Goal: Task Accomplishment & Management: Use online tool/utility

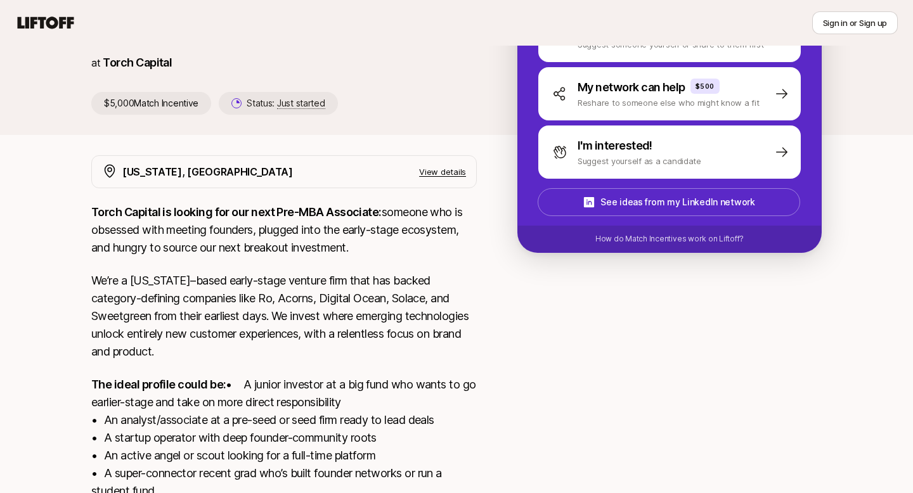
scroll to position [131, 0]
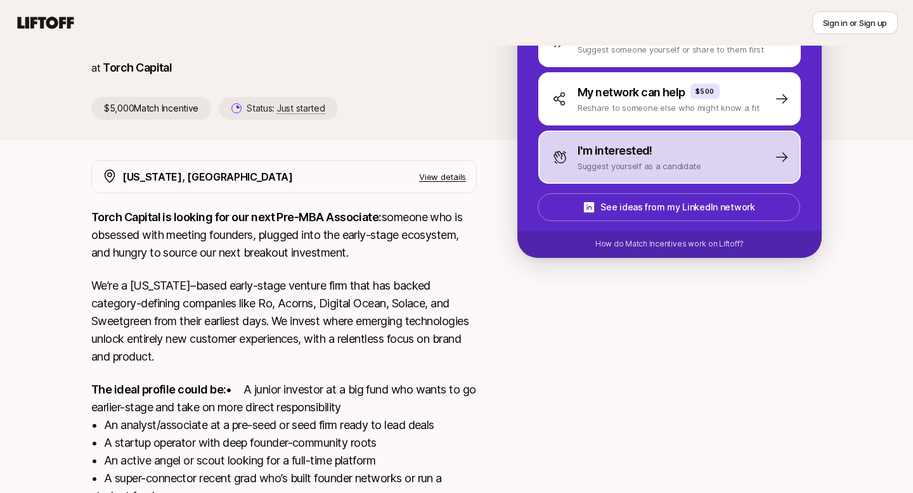
click at [692, 148] on div "I'm interested!" at bounding box center [640, 151] width 124 height 18
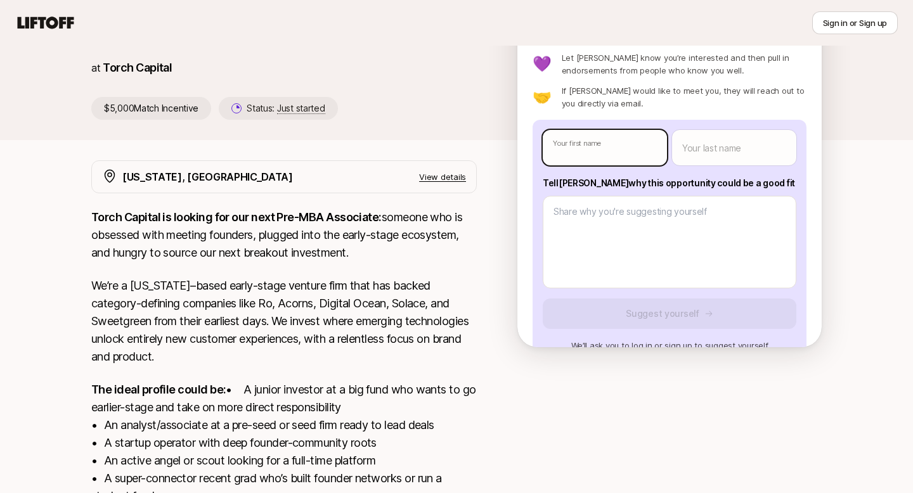
type textarea "x"
click at [592, 148] on body "New to Liftoff? See how it works Sign in or Sign up Sign in or Sign up Katie Re…" at bounding box center [456, 115] width 913 height 493
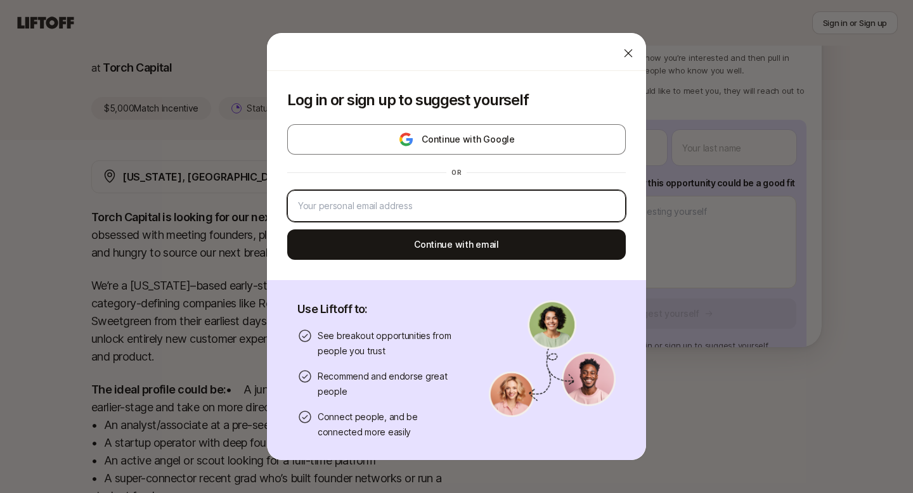
click at [415, 205] on input "email" at bounding box center [456, 205] width 317 height 15
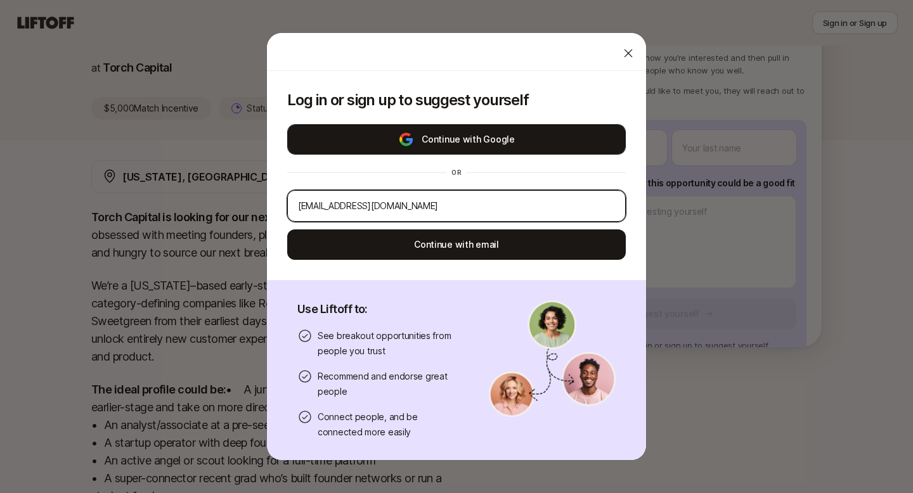
type input "rs2572@cornell.edu"
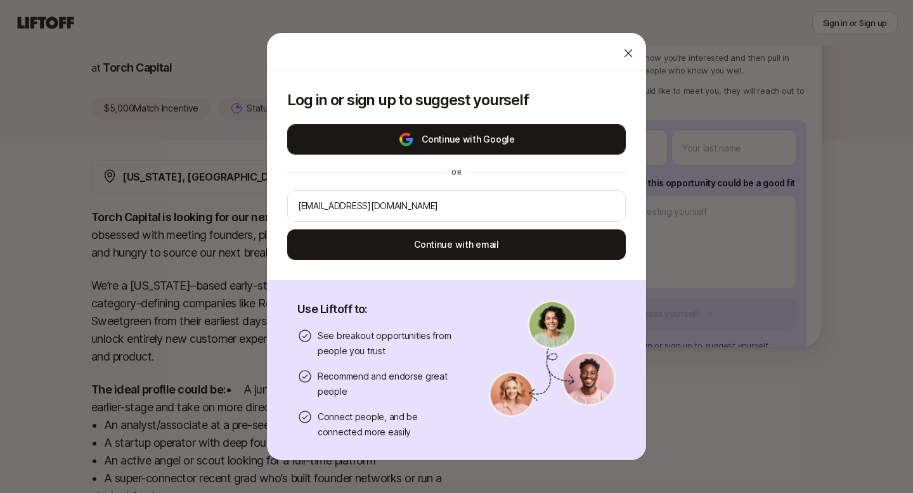
click at [472, 137] on button "Continue with Google" at bounding box center [456, 139] width 339 height 30
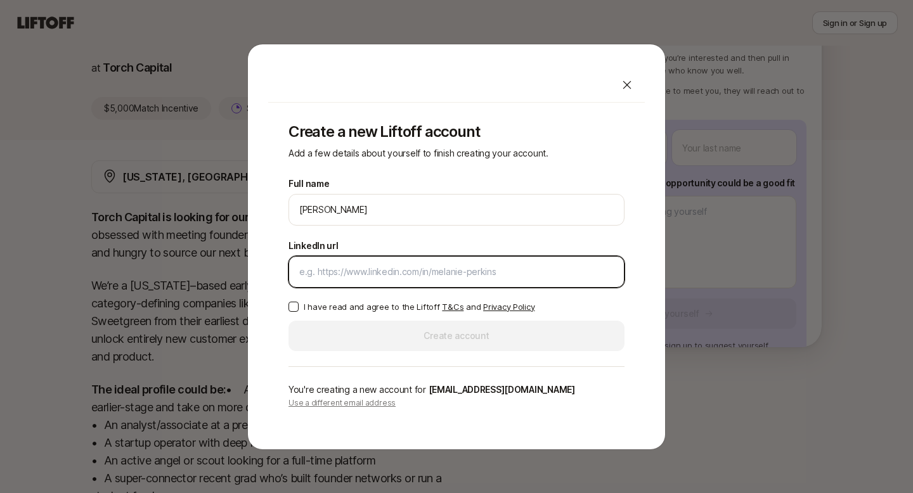
paste input "https://www.linkedin.com/in/rishabhsurendran/"
type input "https://www.linkedin.com/in/rishabhsurendran/"
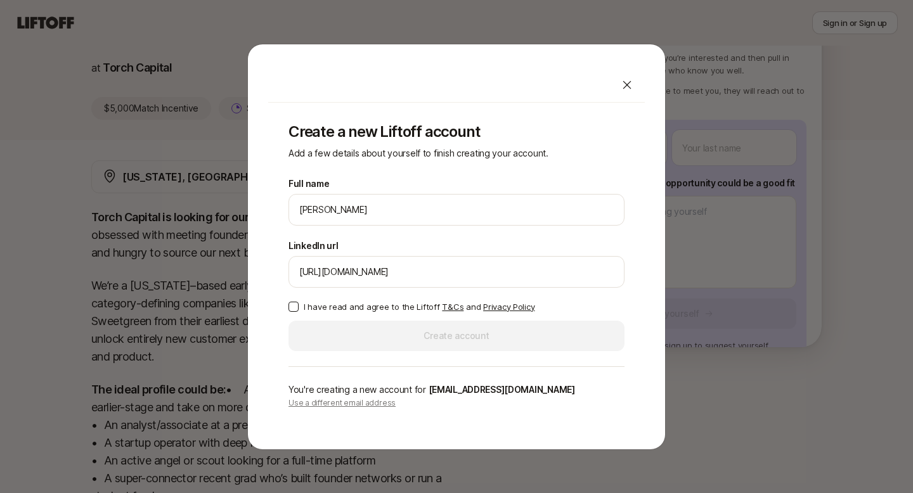
click at [359, 306] on p "I have read and agree to the Liftoff T&Cs and Privacy Policy" at bounding box center [419, 307] width 231 height 13
click at [299, 306] on button "I have read and agree to the Liftoff T&Cs and Privacy Policy" at bounding box center [293, 307] width 10 height 10
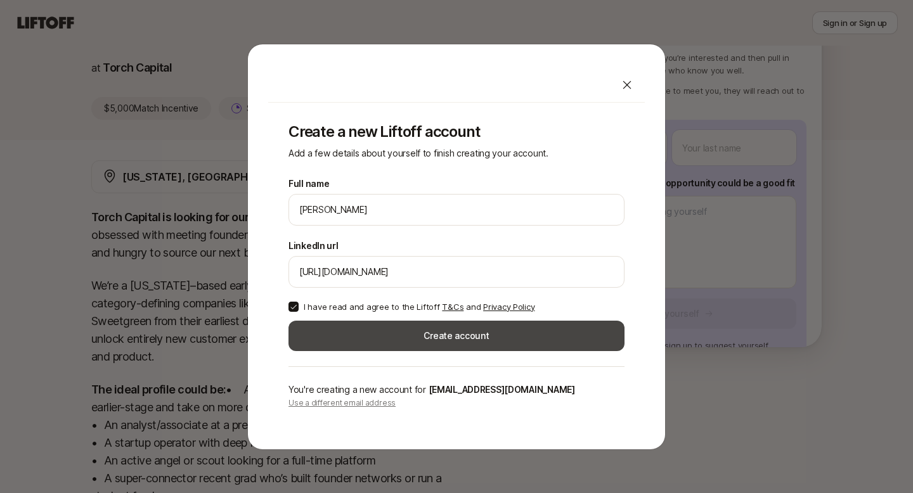
click at [373, 332] on button "Create account" at bounding box center [456, 336] width 336 height 30
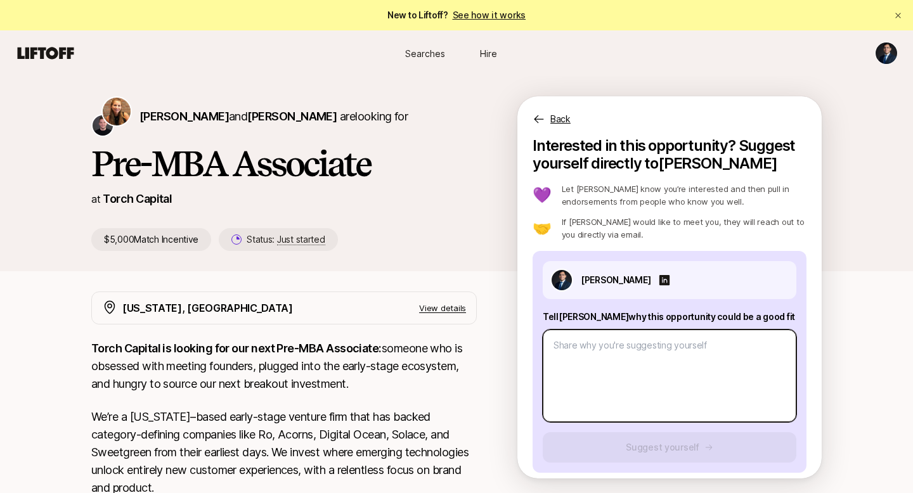
click at [651, 359] on textarea at bounding box center [670, 376] width 254 height 93
type textarea "x"
type textarea "R"
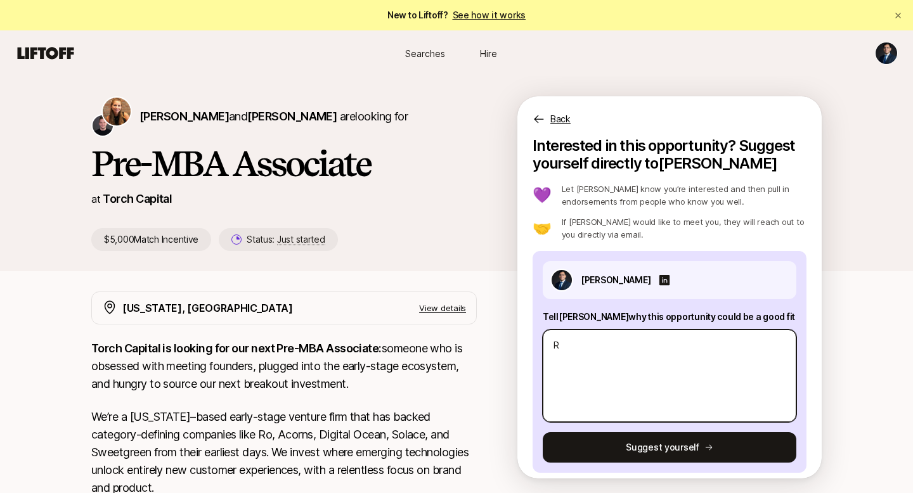
type textarea "x"
type textarea "Re"
type textarea "x"
type textarea "Rec"
type textarea "x"
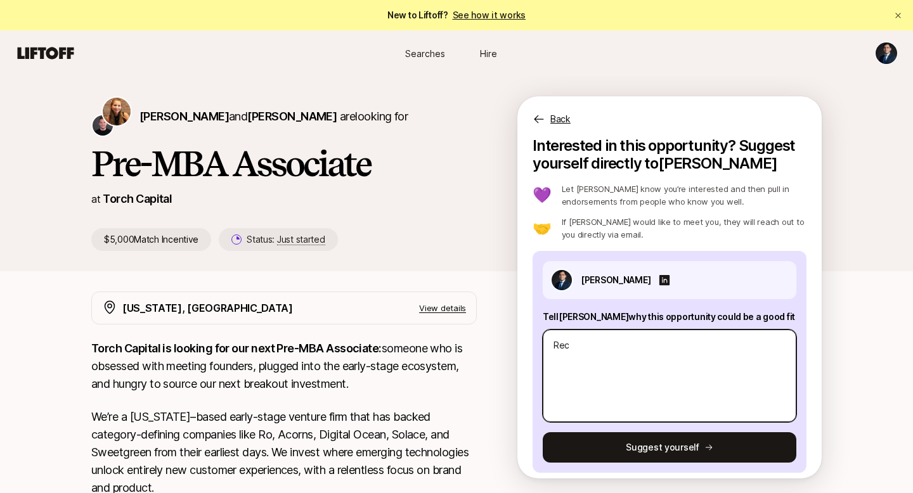
type textarea "Rece"
type textarea "x"
type textarea "Recen"
type textarea "x"
type textarea "Recent"
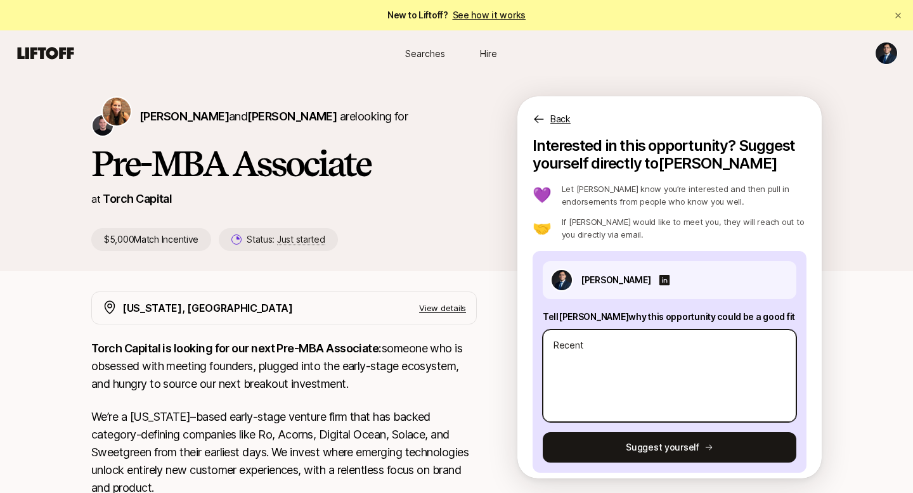
type textarea "x"
type textarea "Recent"
type textarea "x"
type textarea "Recent C"
type textarea "x"
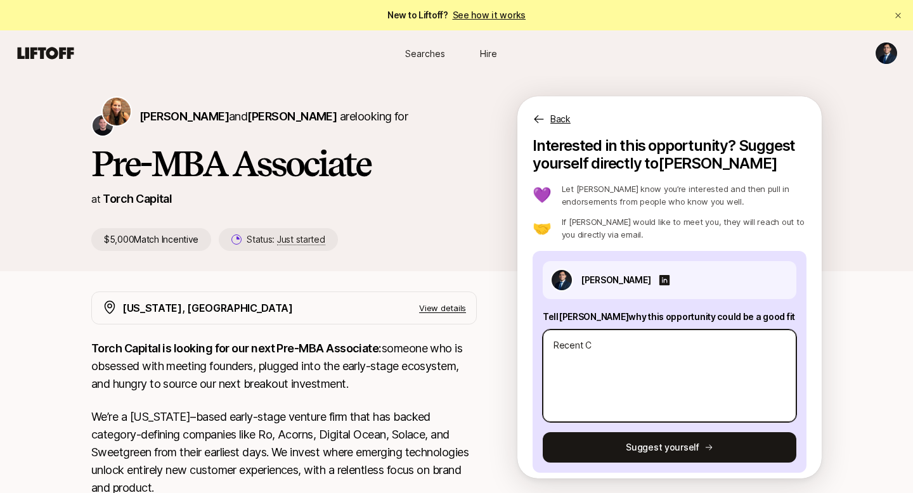
type textarea "Recent Co"
type textarea "x"
type textarea "Recent Cor"
type textarea "x"
type textarea "Recent Corn"
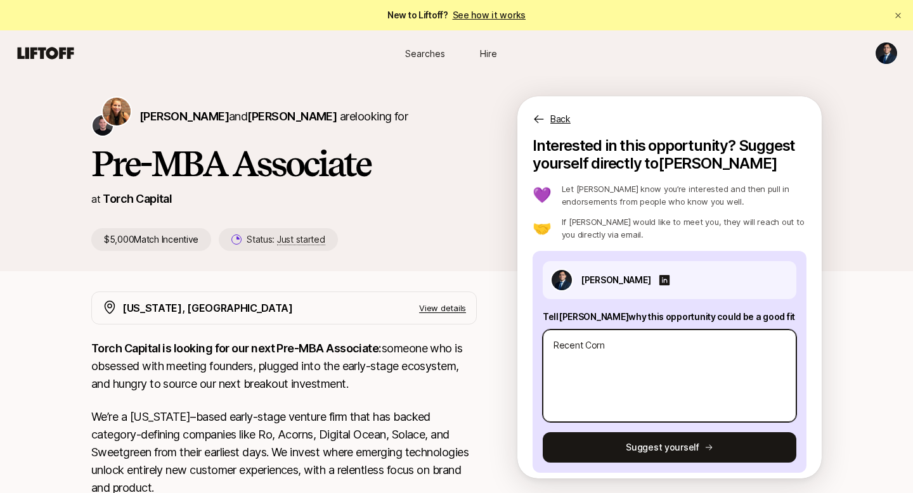
type textarea "x"
type textarea "Recent Corne"
type textarea "x"
type textarea "Recent Cornel"
type textarea "x"
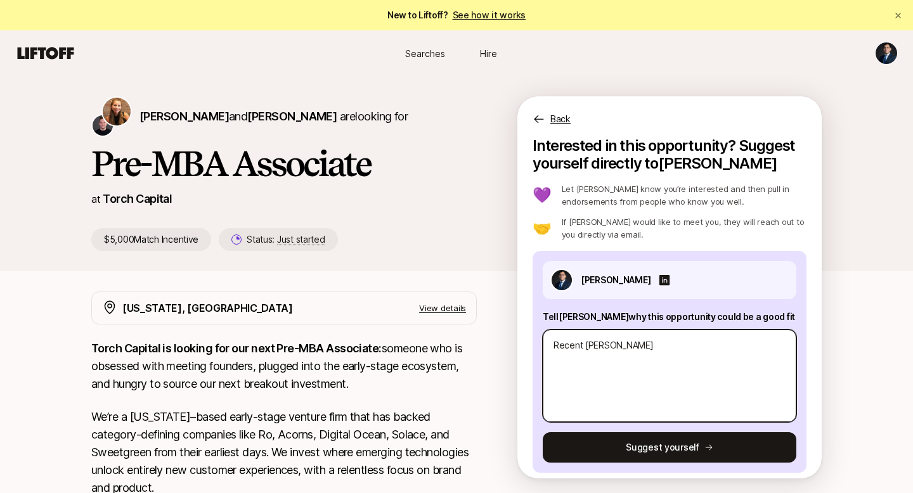
type textarea "Recent Cornell"
type textarea "x"
type textarea "Recent Cornell"
type textarea "x"
type textarea "Recent Cornell M"
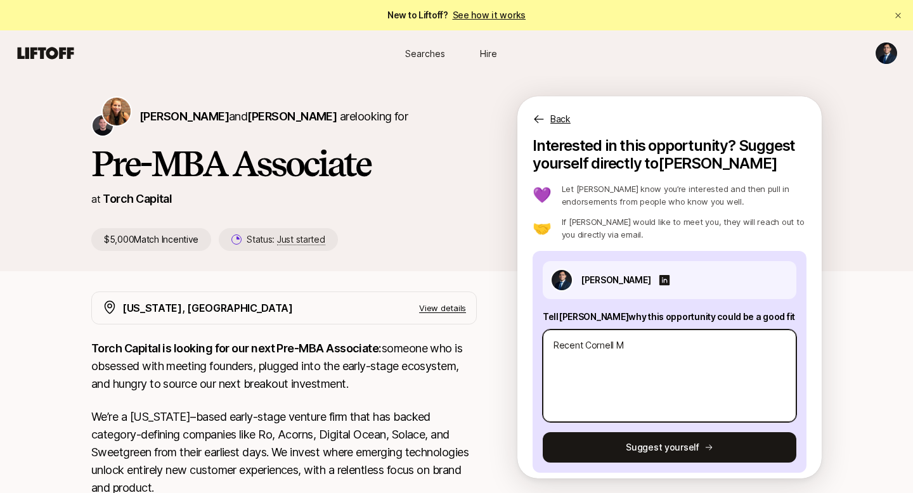
type textarea "x"
type textarea "Recent Cornell MB"
type textarea "x"
type textarea "Recent Cornell MBA"
type textarea "x"
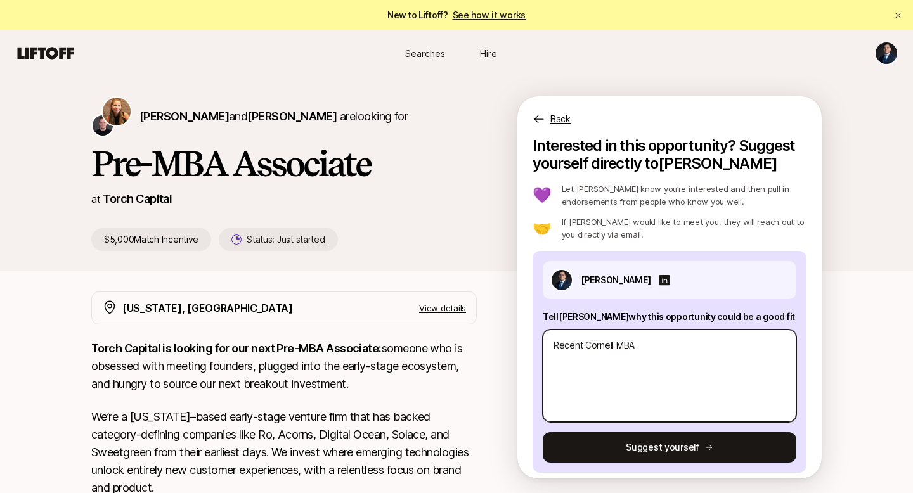
type textarea "Recent Cornell MBA"
type textarea "x"
type textarea "Recent Cornell MBA g"
type textarea "x"
type textarea "Recent Cornell MBA gr"
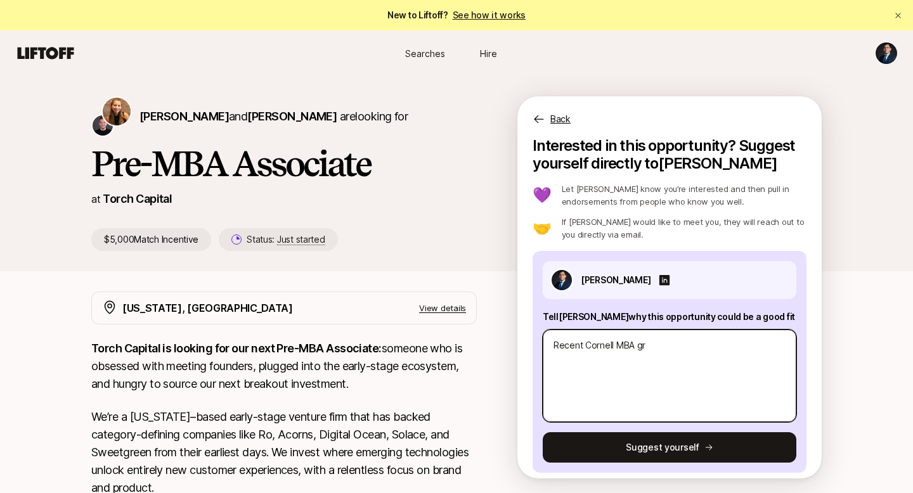
type textarea "x"
type textarea "Recent Cornell MBA gra"
type textarea "x"
type textarea "Recent Cornell MBA grad"
type textarea "x"
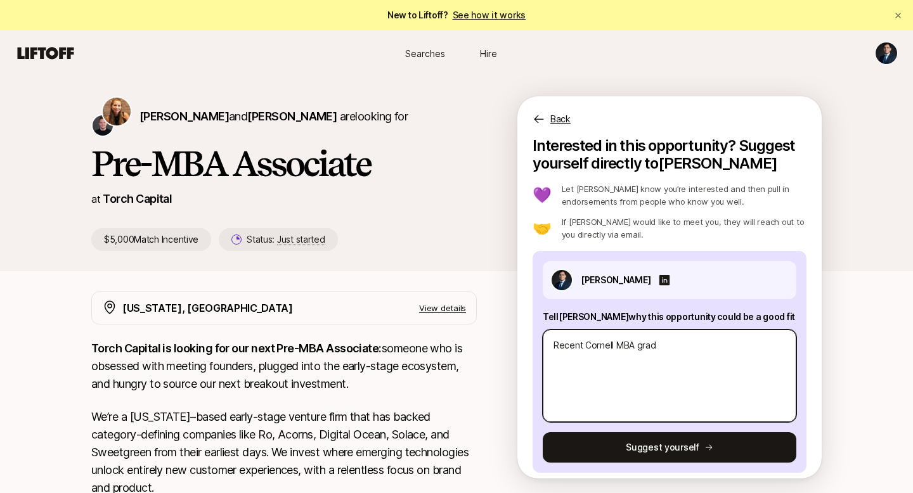
type textarea "Recent Cornell MBA grad"
type textarea "x"
type textarea "Recent Cornell MBA grad w"
type textarea "x"
type textarea "Recent Cornell MBA grad wi"
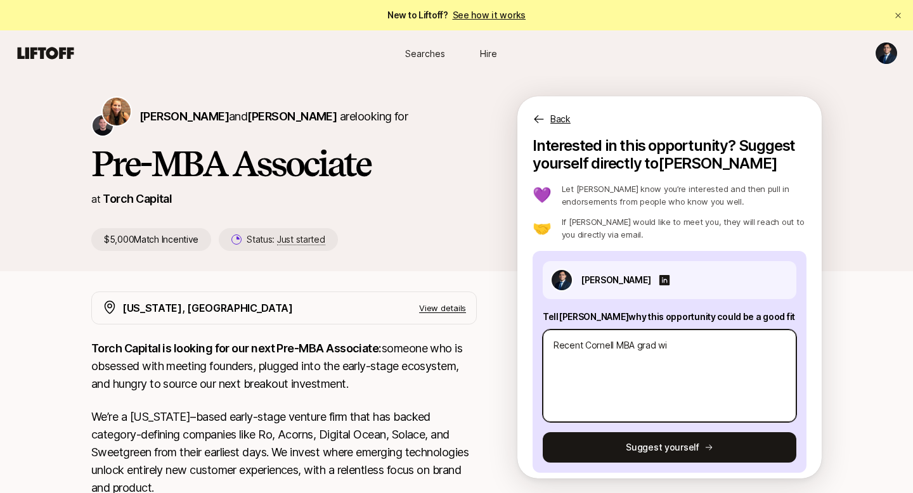
type textarea "x"
type textarea "Recent Cornell MBA grad wit"
type textarea "x"
type textarea "Recent Cornell MBA grad with"
type textarea "x"
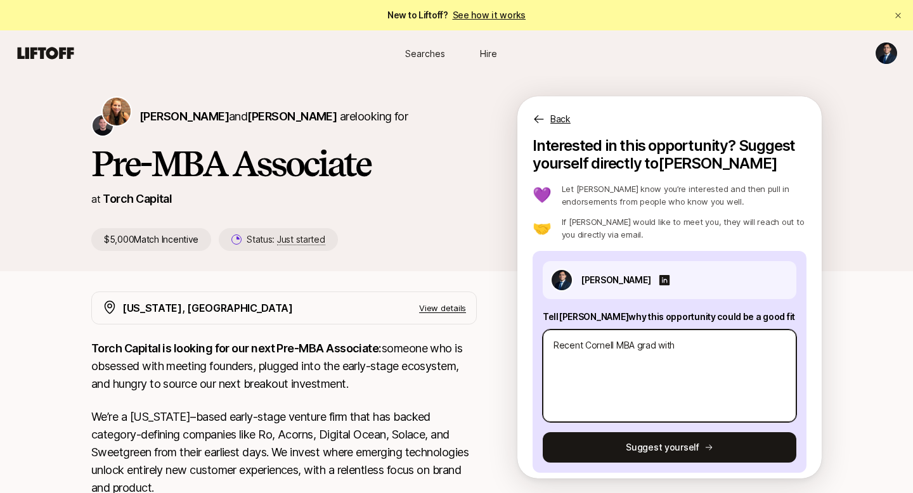
type textarea "Recent Cornell MBA grad with s"
type textarea "x"
type textarea "Recent Cornell MBA grad with st"
type textarea "x"
type textarea "Recent Cornell MBA grad with str"
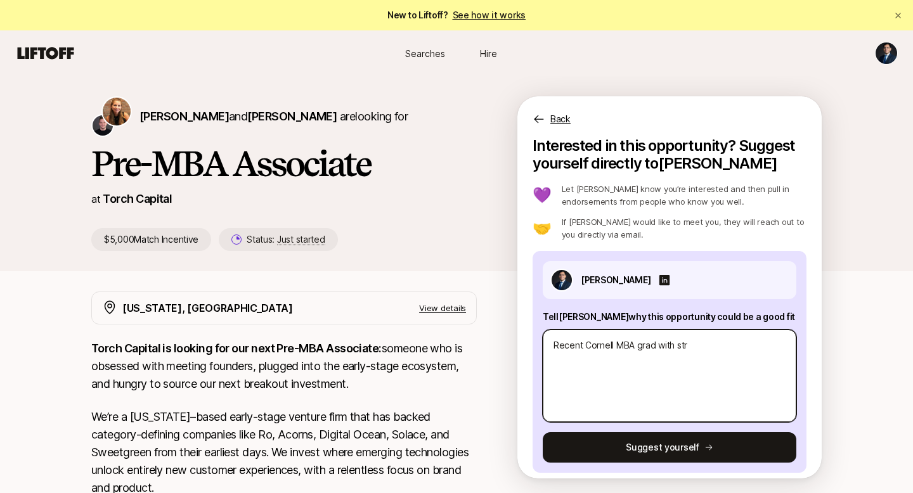
type textarea "x"
type textarea "Recent Cornell MBA grad with stro"
type textarea "x"
type textarea "Recent Cornell MBA grad with stron"
type textarea "x"
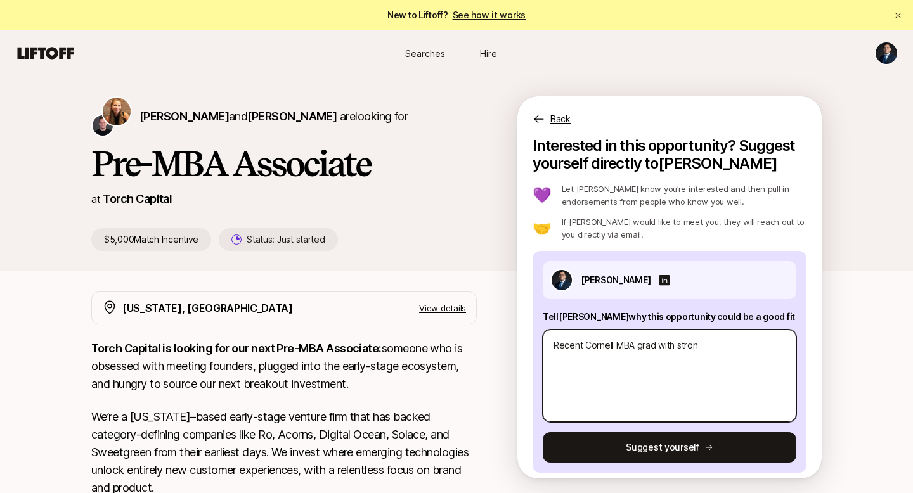
type textarea "Recent Cornell MBA grad with strong"
type textarea "x"
type textarea "Recent Cornell MBA grad with strong"
type textarea "x"
type textarea "Recent Cornell MBA grad with strong N"
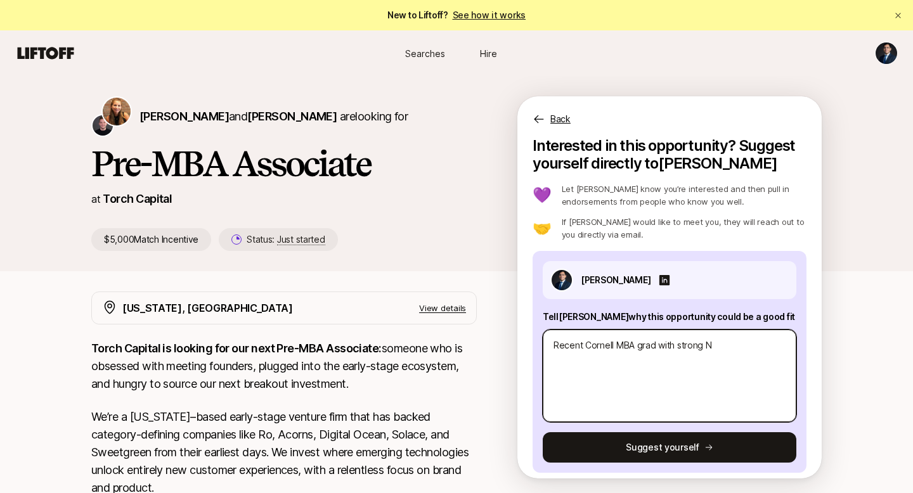
type textarea "x"
type textarea "Recent Cornell MBA grad with strong NY"
type textarea "x"
type textarea "Recent Cornell MBA grad with strong NYC"
type textarea "x"
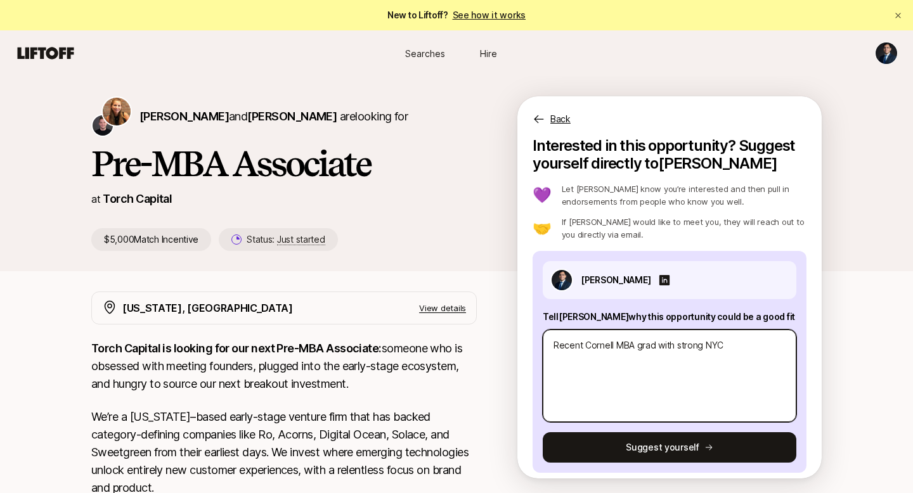
type textarea "Recent Cornell MBA grad with strong NYC"
type textarea "x"
type textarea "Recent Cornell MBA grad with strong NYC ne"
type textarea "x"
type textarea "Recent Cornell MBA grad with strong NYC net"
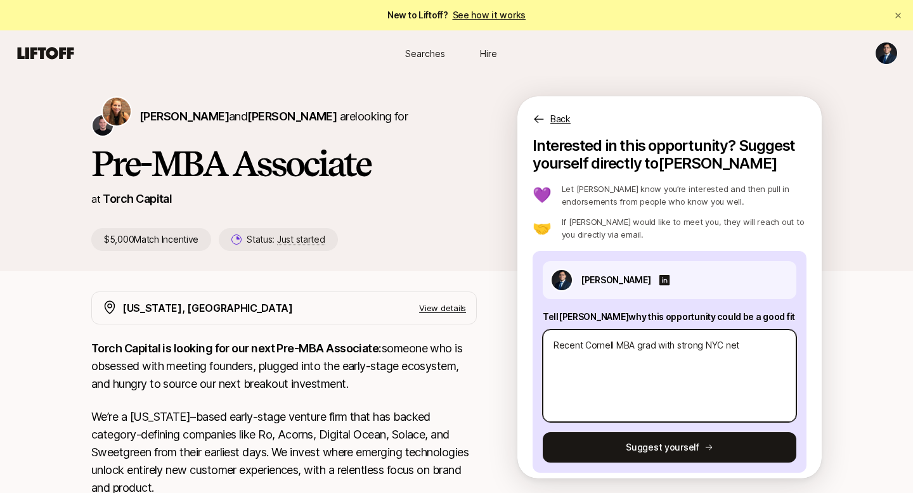
type textarea "x"
type textarea "Recent Cornell MBA grad with strong NYC netw"
type textarea "x"
type textarea "Recent Cornell MBA grad with strong NYC netwo"
type textarea "x"
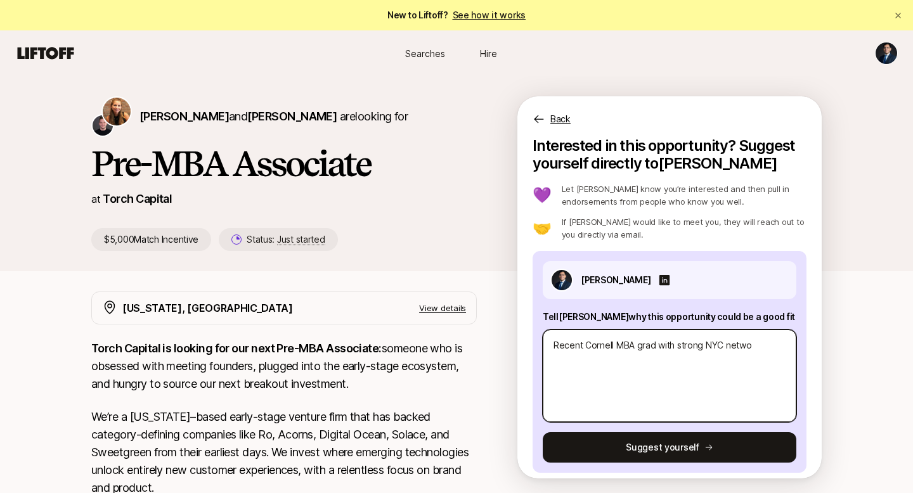
type textarea "Recent Cornell MBA grad with strong NYC networ"
type textarea "x"
type textarea "Recent Cornell MBA grad with strong NYC network"
type textarea "x"
type textarea "Recent Cornell MBA grad with strong NYC networ"
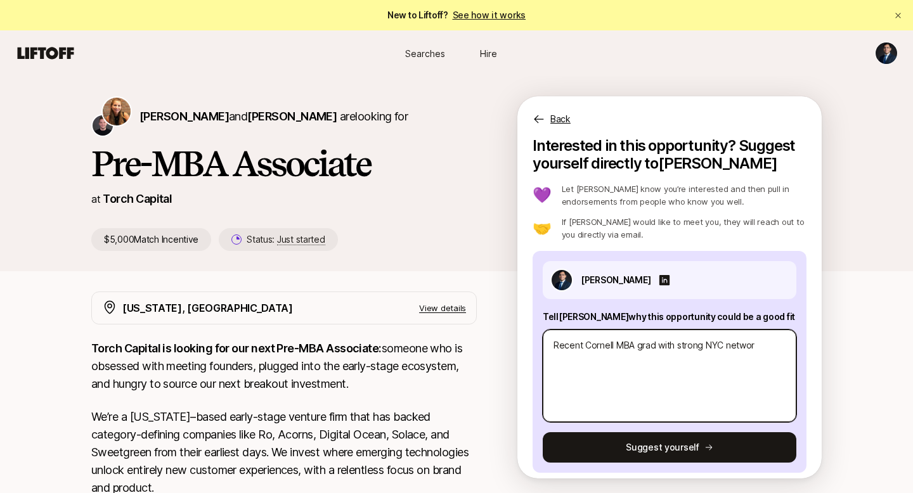
type textarea "x"
type textarea "Recent Cornell MBA grad with strong NYC network"
type textarea "x"
type textarea "Recent Cornell MBA grad with strong NYC network"
type textarea "x"
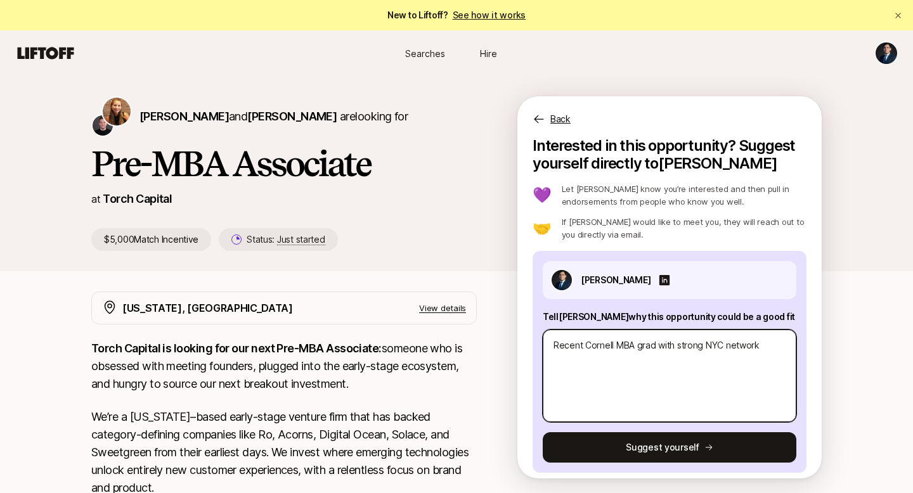
type textarea "Recent Cornell MBA grad with strong NYC network i"
type textarea "x"
type textarea "Recent Cornell MBA grad with strong NYC network in"
type textarea "x"
type textarea "Recent Cornell MBA grad with strong NYC network in"
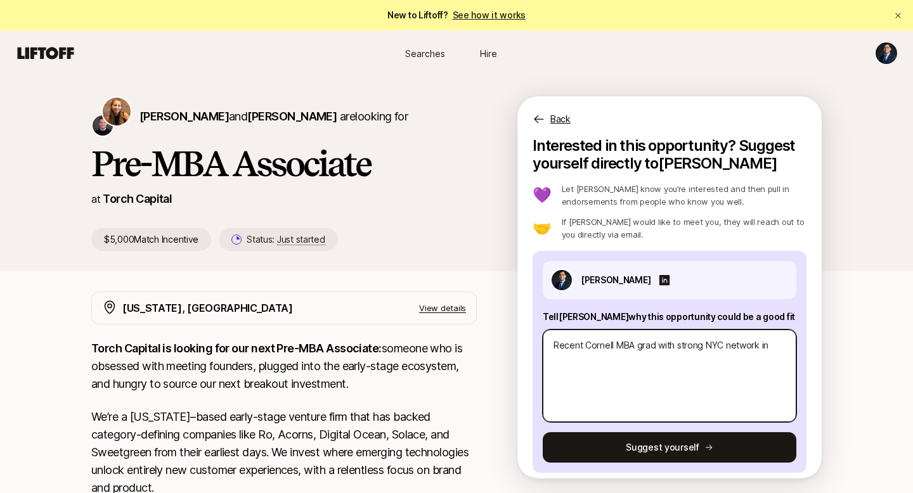
type textarea "x"
type textarea "Recent Cornell MBA grad with strong NYC network in c"
type textarea "x"
type textarea "Recent Cornell MBA grad with strong NYC network in cl"
type textarea "x"
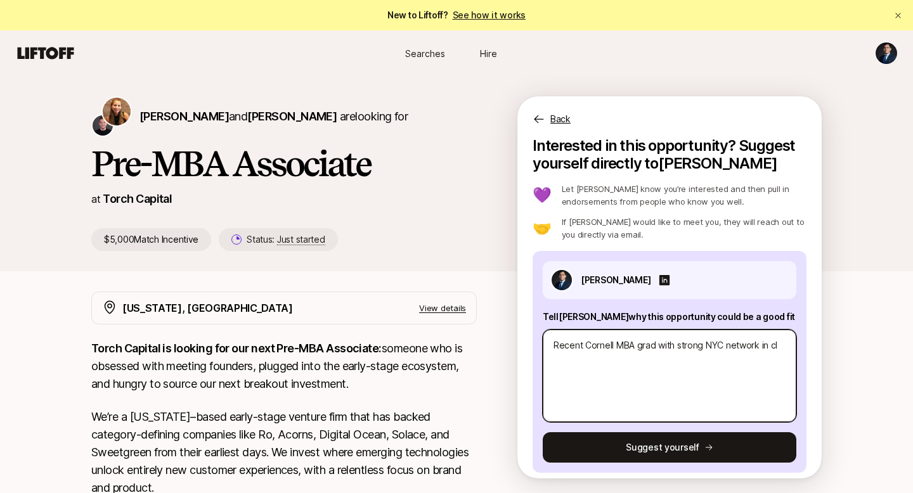
type textarea "Recent Cornell MBA grad with strong NYC network in cli"
type textarea "x"
type textarea "Recent Cornell MBA grad with strong NYC network in clim"
type textarea "x"
type textarea "Recent Cornell MBA grad with strong NYC network in clima"
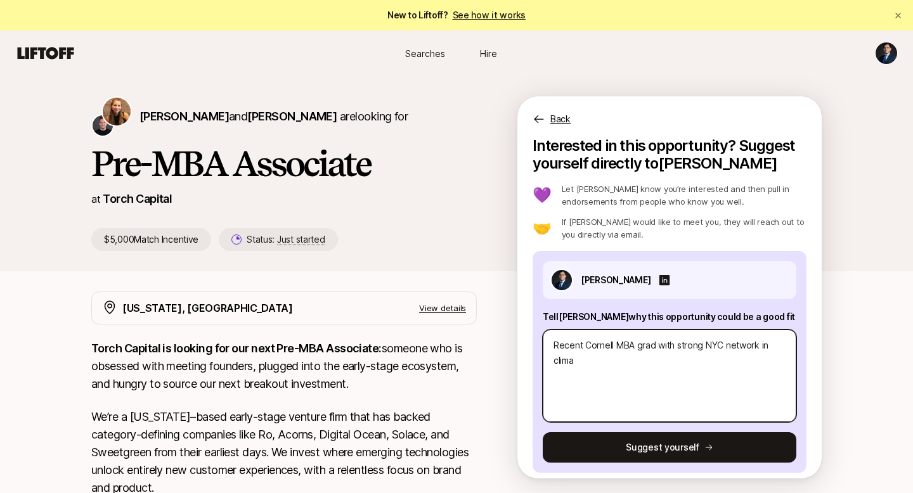
type textarea "x"
type textarea "Recent Cornell MBA grad with strong NYC network in climat"
type textarea "x"
type textarea "Recent Cornell MBA grad with strong NYC network in climate"
type textarea "x"
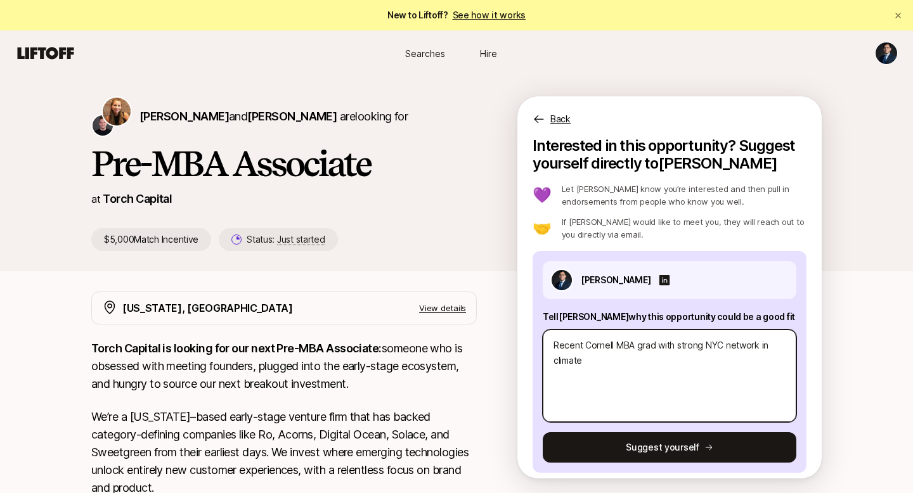
type textarea "Recent Cornell MBA grad with strong NYC network in climate"
type textarea "x"
type textarea "Recent Cornell MBA grad with strong NYC network in climate t"
type textarea "x"
type textarea "Recent Cornell MBA grad with strong NYC network in climate te"
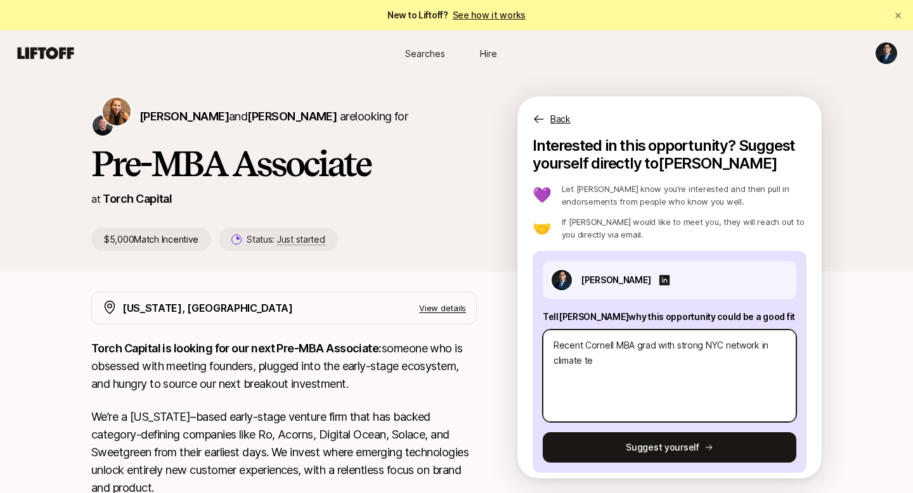
type textarea "x"
type textarea "Recent Cornell MBA grad with strong NYC network in climate tec"
type textarea "x"
type textarea "Recent Cornell MBA grad with strong NYC network in climate tech"
type textarea "x"
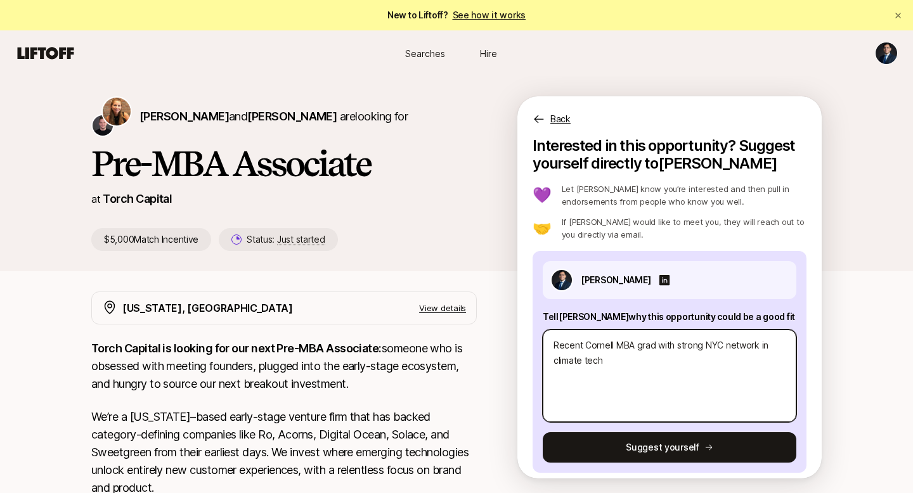
type textarea "Recent Cornell MBA grad with strong NYC network in climate tech,"
type textarea "x"
type textarea "Recent Cornell MBA grad with strong NYC network in climate tech,"
type textarea "x"
type textarea "Recent Cornell MBA grad with strong NYC network in climate tech, e"
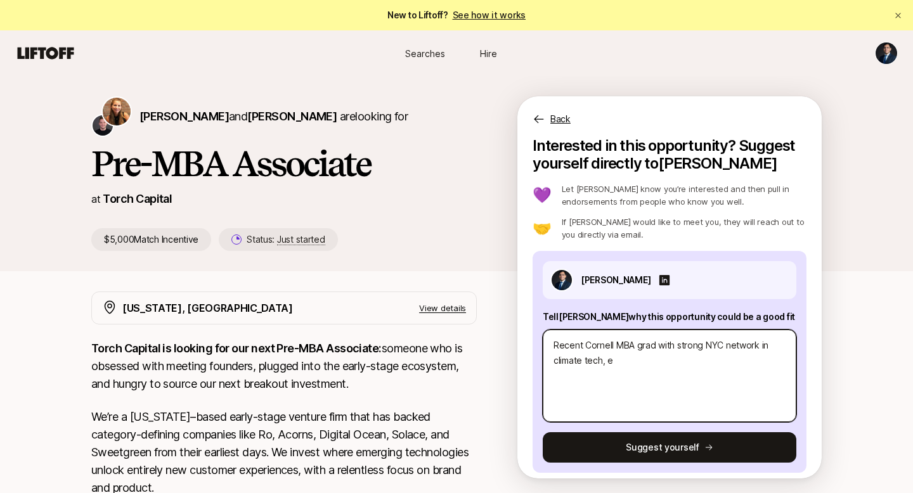
type textarea "x"
type textarea "Recent Cornell MBA grad with strong NYC network in climate tech, en"
type textarea "x"
type textarea "Recent Cornell MBA grad with strong NYC network in climate tech, ene"
type textarea "x"
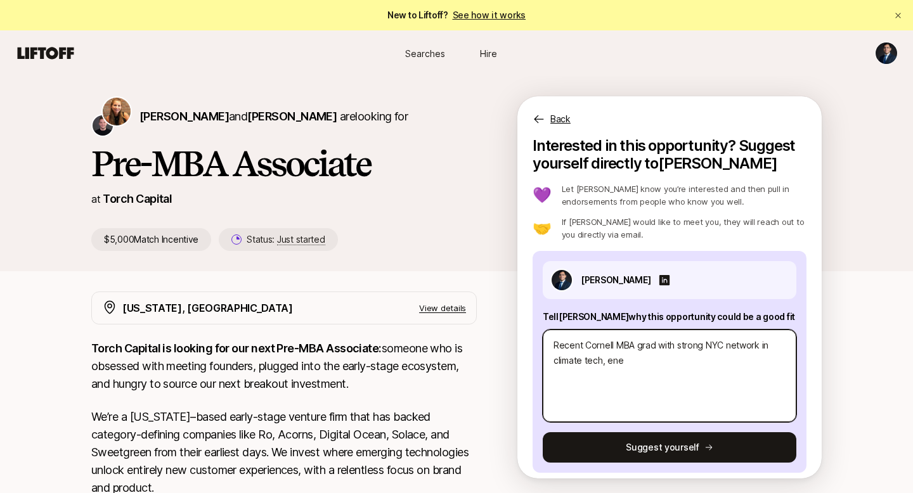
type textarea "Recent Cornell MBA grad with strong NYC network in climate tech, ener"
type textarea "x"
type textarea "Recent Cornell MBA grad with strong NYC network in climate tech, energ"
type textarea "x"
type textarea "Recent Cornell MBA grad with strong NYC network in climate tech, energy"
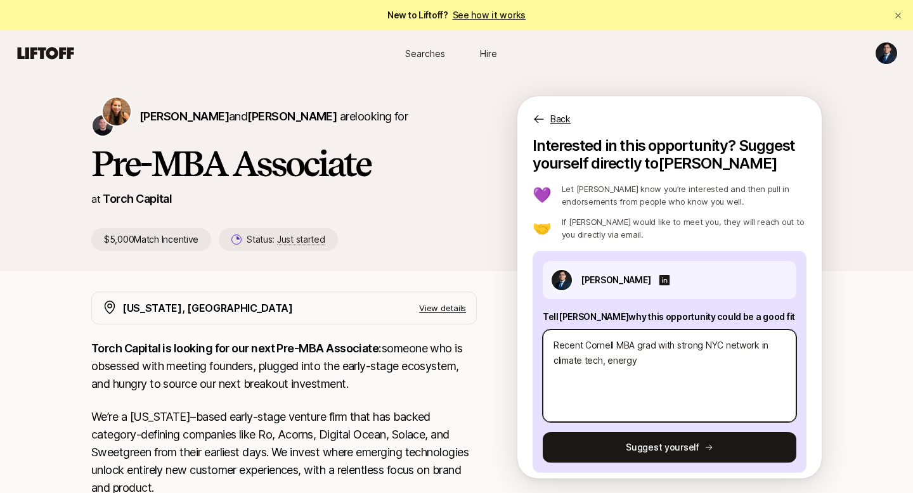
type textarea "x"
type textarea "Recent Cornell MBA grad with strong NYC network in climate tech, energy,"
type textarea "x"
type textarea "Recent Cornell MBA grad with strong NYC network in climate tech, energy,"
type textarea "x"
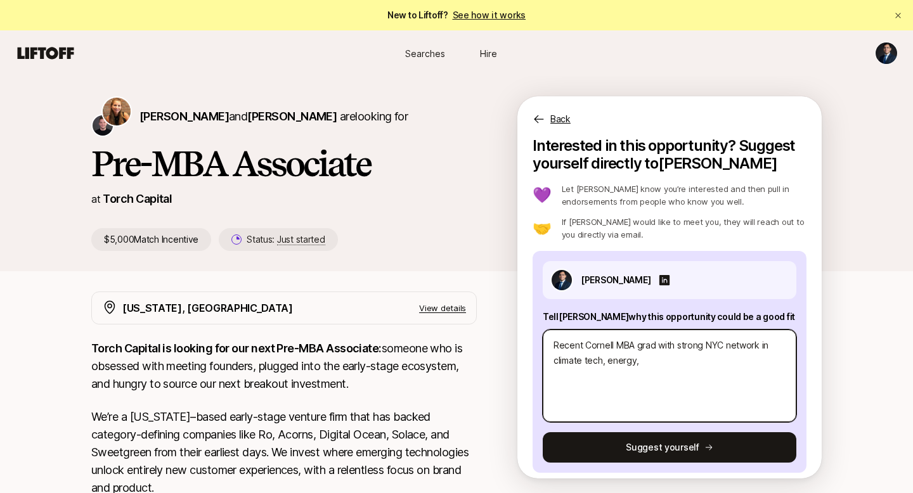
type textarea "Recent Cornell MBA grad with strong NYC network in climate tech, energy, d"
type textarea "x"
type textarea "Recent Cornell MBA grad with strong NYC network in climate tech, energy, de"
type textarea "x"
type textarea "Recent Cornell MBA grad with strong NYC network in climate tech, energy, dee"
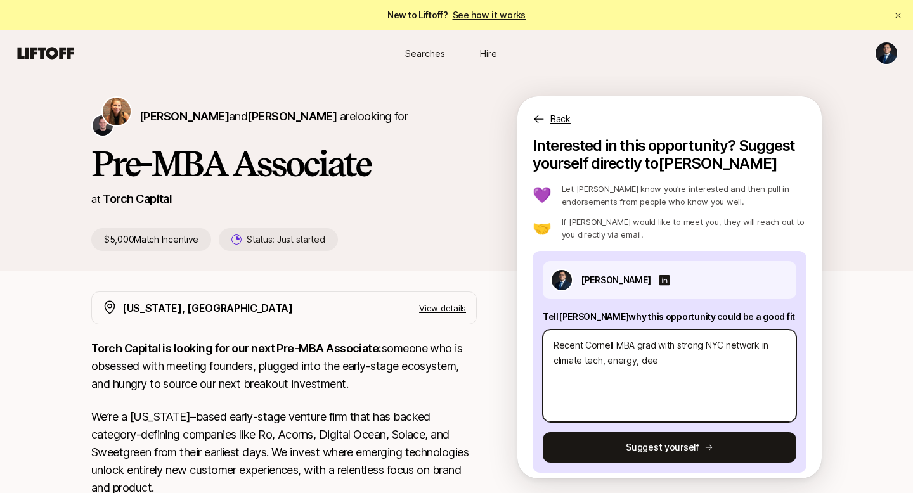
type textarea "x"
type textarea "Recent Cornell MBA grad with strong NYC network in climate tech, energy, deep"
type textarea "x"
type textarea "Recent Cornell MBA grad with strong NYC network in climate tech, energy, deep"
type textarea "x"
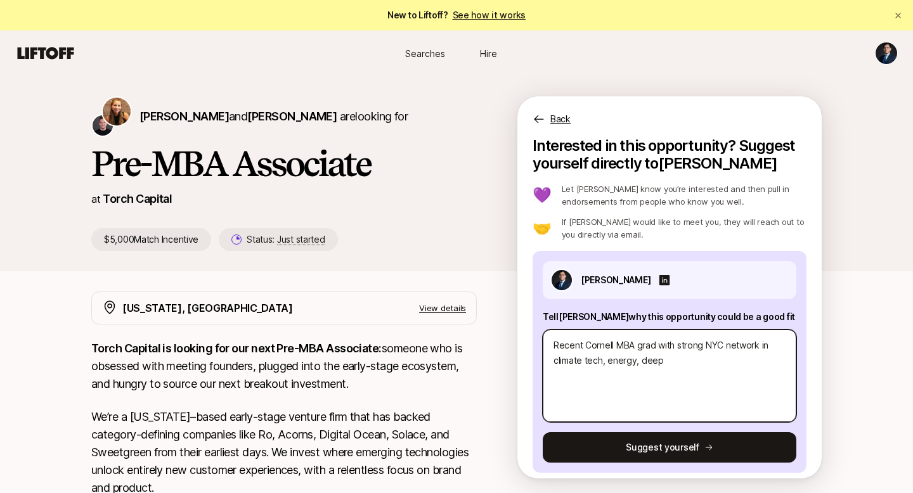
type textarea "Recent Cornell MBA grad with strong NYC network in climate tech, energy, deep t"
type textarea "x"
type textarea "Recent Cornell MBA grad with strong NYC network in climate tech, energy, deep te"
type textarea "x"
type textarea "Recent Cornell MBA grad with strong NYC network in climate tech, energy, deep t…"
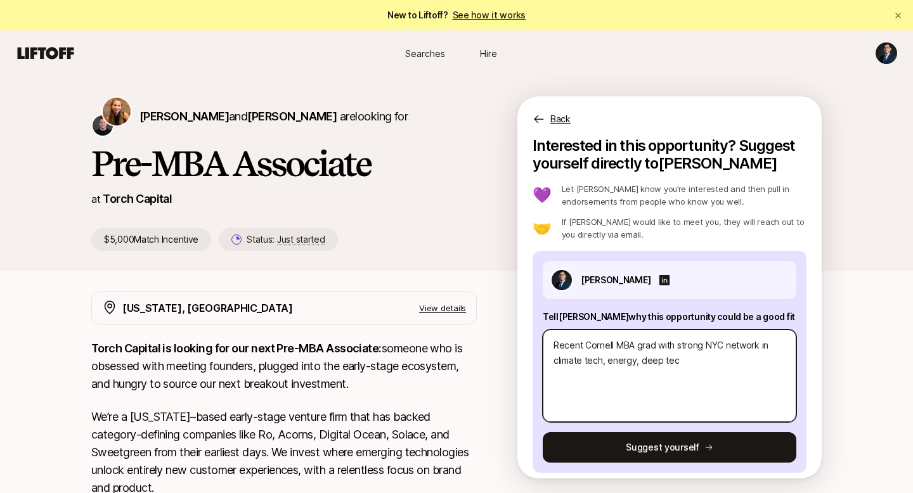
type textarea "x"
type textarea "Recent Cornell MBA grad with strong NYC network in climate tech, energy, deep t…"
type textarea "x"
type textarea "Recent Cornell MBA grad with strong NYC network in climate tech, energy, deep t…"
type textarea "x"
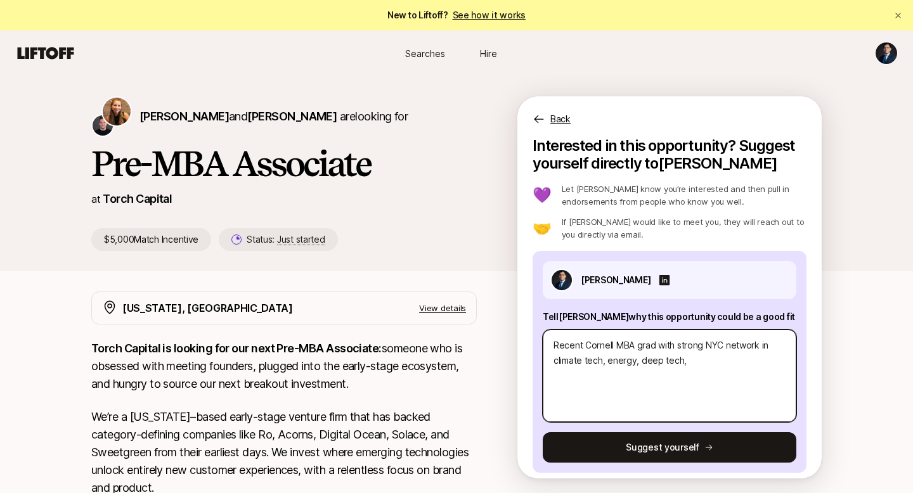
type textarea "Recent Cornell MBA grad with strong NYC network in climate tech, energy, deep t…"
type textarea "x"
type textarea "Recent Cornell MBA grad with strong NYC network in climate tech, energy, deep t…"
type textarea "x"
type textarea "Recent Cornell MBA grad with strong NYC network in climate tech, energy, deep t…"
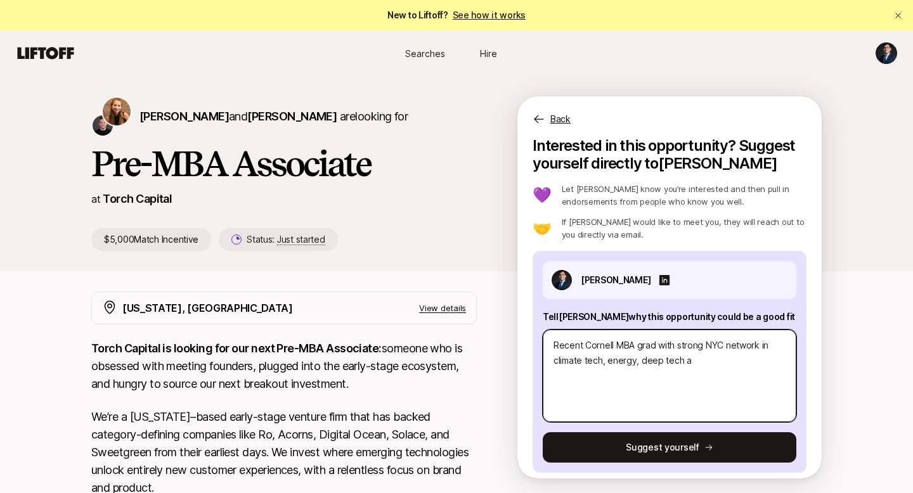
type textarea "x"
type textarea "Recent Cornell MBA grad with strong NYC network in climate tech, energy, deep t…"
type textarea "x"
type textarea "Recent Cornell MBA grad with strong NYC network in climate tech, energy, deep t…"
type textarea "x"
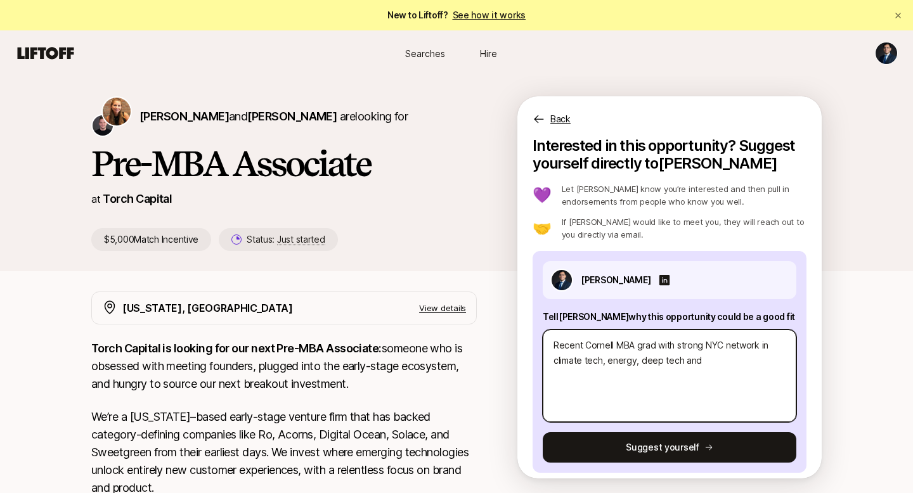
type textarea "Recent Cornell MBA grad with strong NYC network in climate tech, energy, deep t…"
type textarea "x"
type textarea "Recent Cornell MBA grad with strong NYC network in climate tech, energy, deep t…"
type textarea "x"
type textarea "Recent Cornell MBA grad with strong NYC network in climate tech, energy, deep t…"
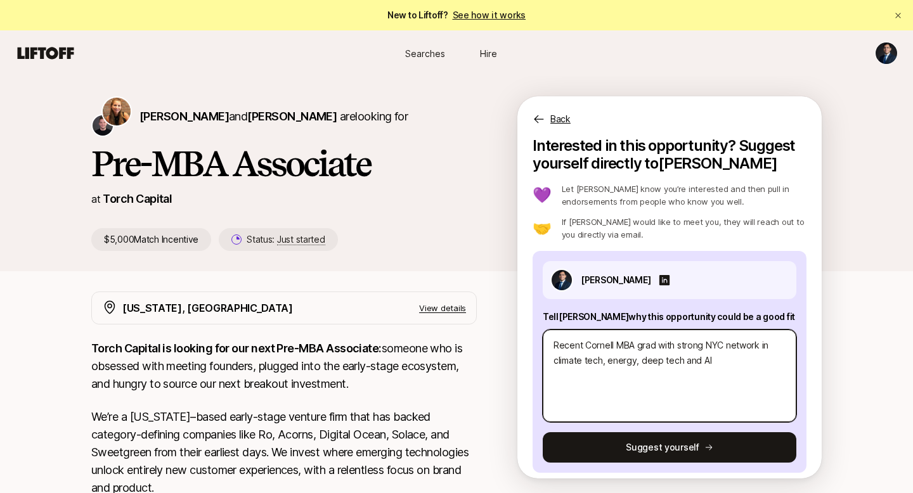
type textarea "x"
type textarea "Recent Cornell MBA grad with strong NYC network in climate tech, energy, deep t…"
type textarea "x"
type textarea "Recent Cornell MBA grad with strong NYC network in climate tech, energy, deep t…"
type textarea "x"
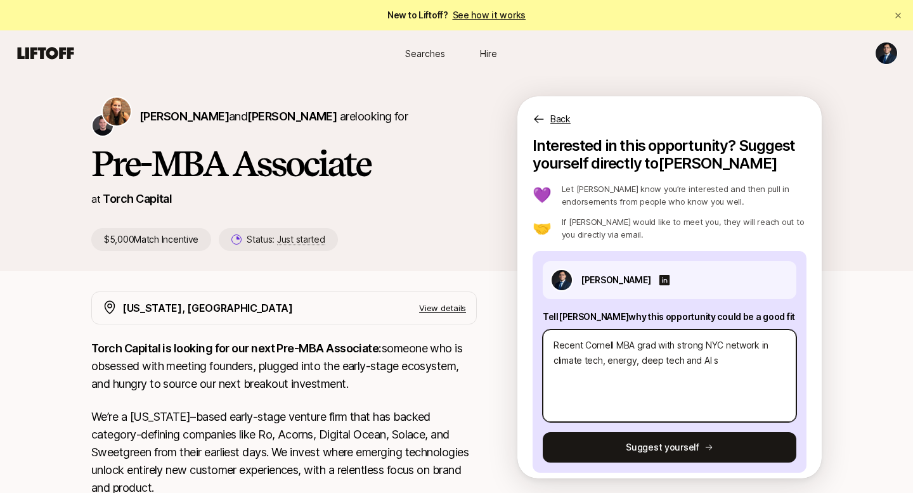
type textarea "Recent Cornell MBA grad with strong NYC network in climate tech, energy, deep t…"
type textarea "x"
type textarea "Recent Cornell MBA grad with strong NYC network in climate tech, energy, deep t…"
type textarea "x"
type textarea "Recent Cornell MBA grad with strong NYC network in climate tech, energy, deep t…"
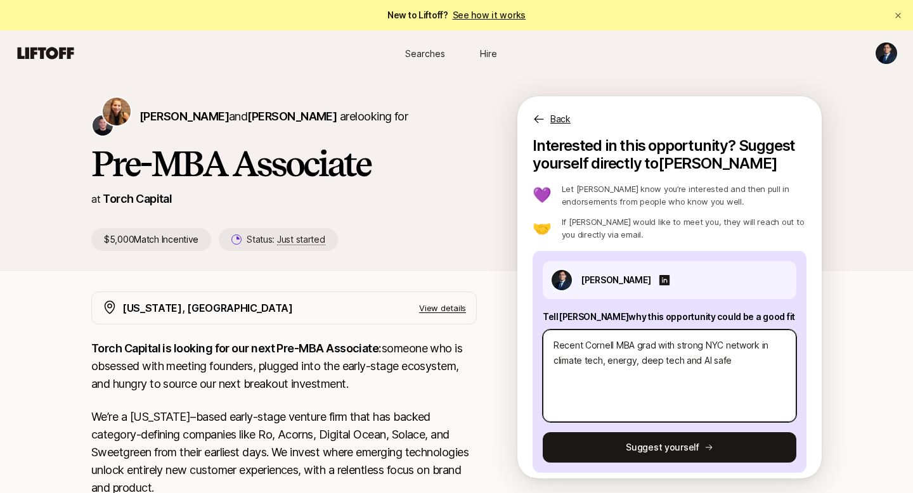
type textarea "x"
type textarea "Recent Cornell MBA grad with strong NYC network in climate tech, energy, deep t…"
type textarea "x"
type textarea "Recent Cornell MBA grad with strong NYC network in climate tech, energy, deep t…"
type textarea "x"
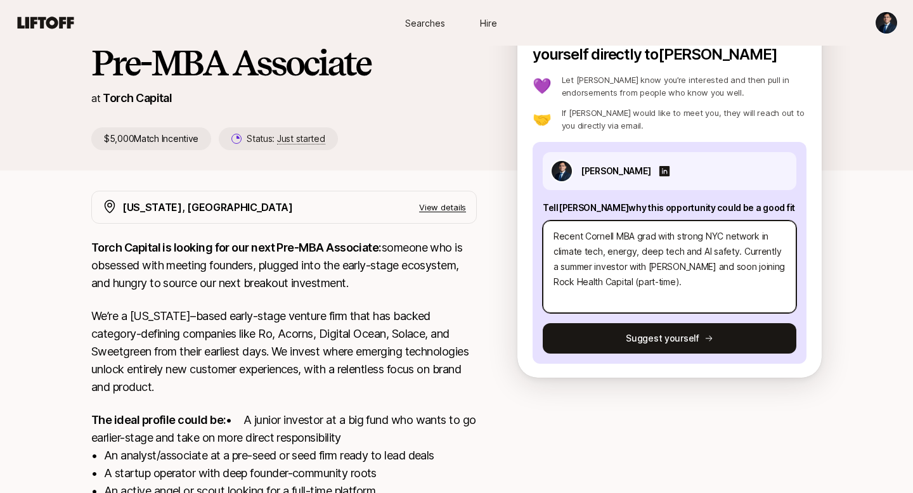
scroll to position [68, 0]
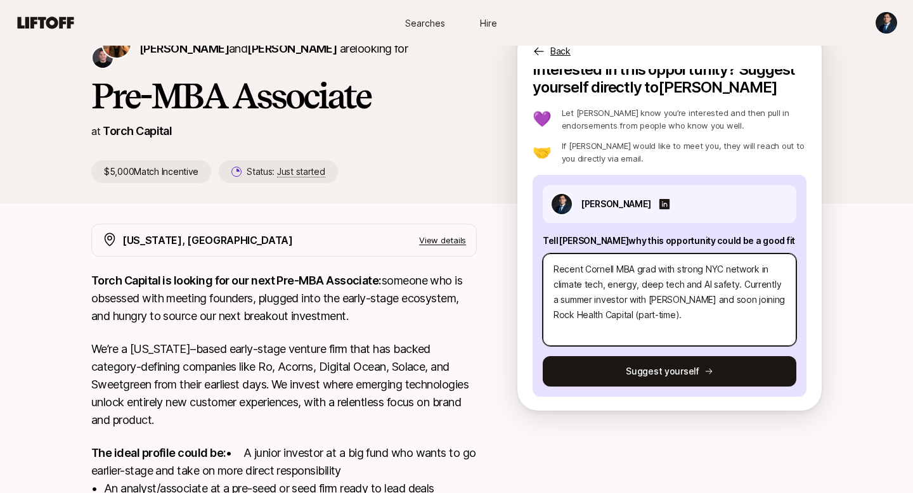
click at [682, 301] on textarea "Recent Cornell MBA grad with strong NYC network in climate tech, energy, deep t…" at bounding box center [670, 300] width 254 height 93
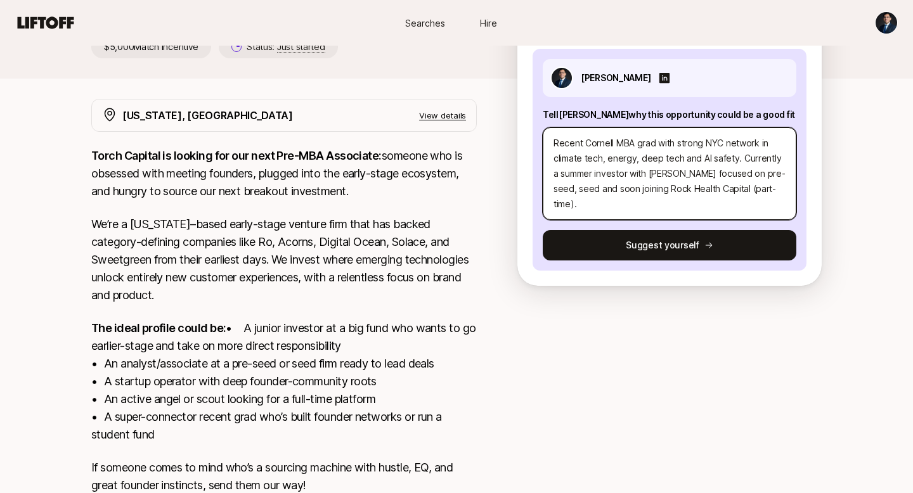
scroll to position [0, 0]
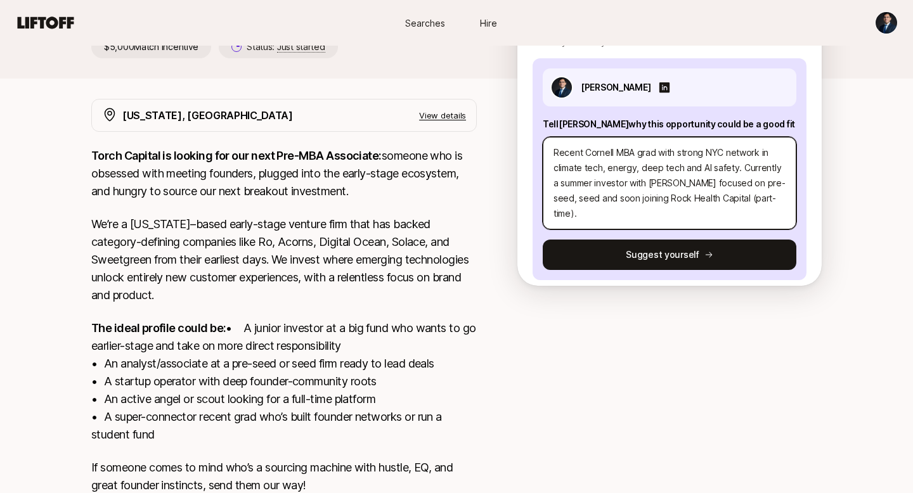
drag, startPoint x: 738, startPoint y: 168, endPoint x: 508, endPoint y: 152, distance: 230.1
click at [508, 152] on div "Katie Reiner and Christopher Harper are looking for Pre-MBA Associate at Torch …" at bounding box center [456, 224] width 913 height 682
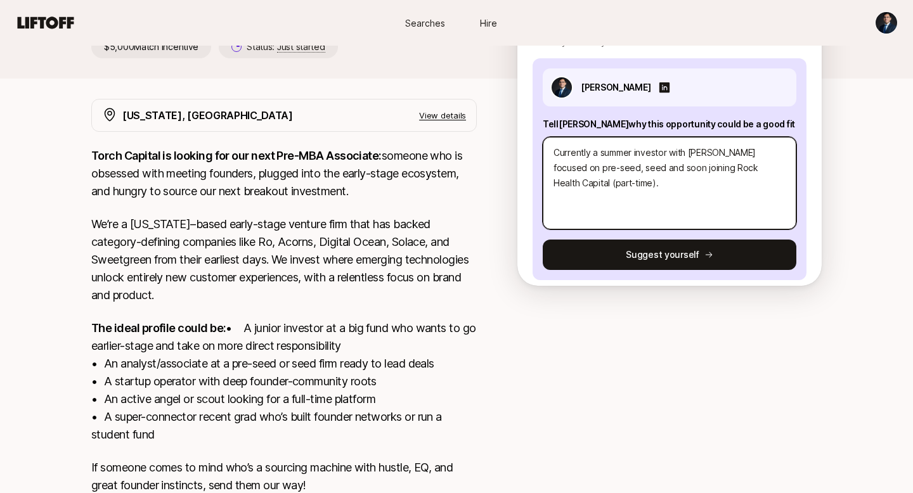
click at [677, 182] on textarea "Currently a summer investor with Draper VC focused on pre-seed, seed and soon j…" at bounding box center [670, 183] width 254 height 93
click at [616, 167] on textarea "Currently a summer investor with Draper VC focused on pre-seed, seed and soon j…" at bounding box center [670, 183] width 254 height 93
click at [664, 190] on textarea "Currently a summer investor with Draper VC focused on pre-seed, seed deep tech …" at bounding box center [670, 183] width 254 height 93
paste textarea "Recent Cornell MBA grad with strong NYC network in climate tech, energy, deep t…"
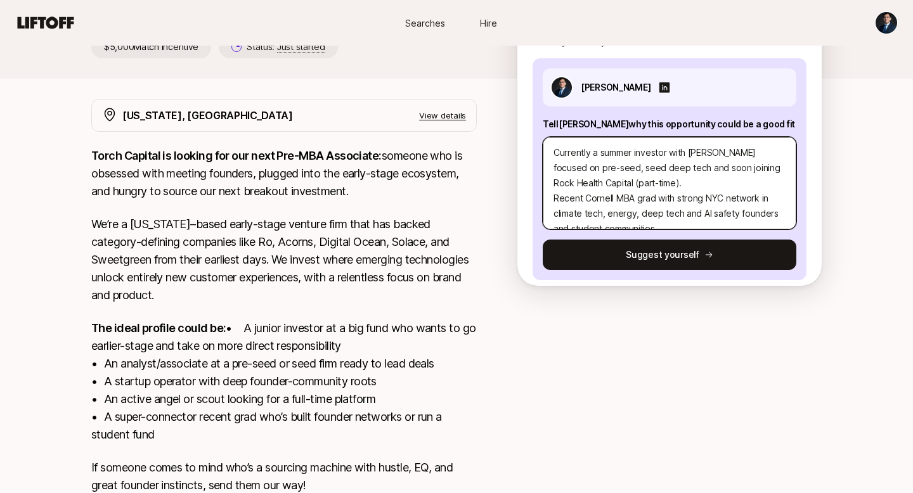
scroll to position [15, 0]
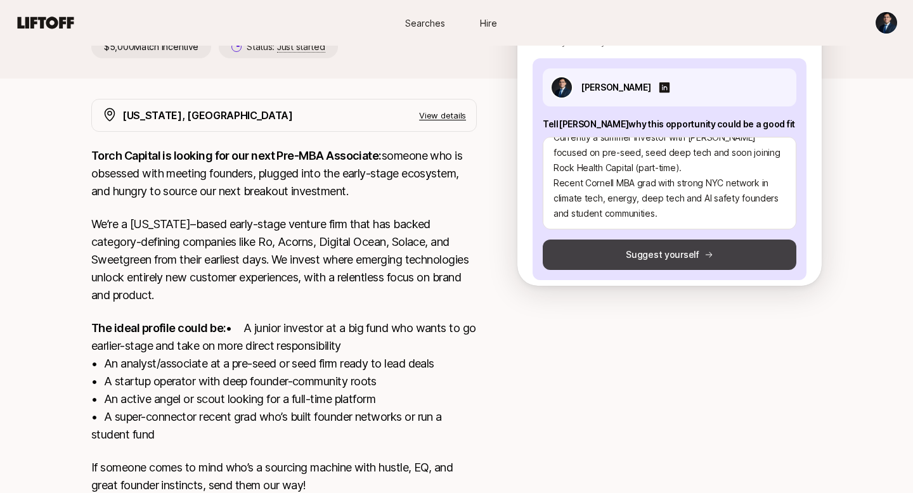
click at [668, 249] on button "Suggest yourself" at bounding box center [670, 255] width 254 height 30
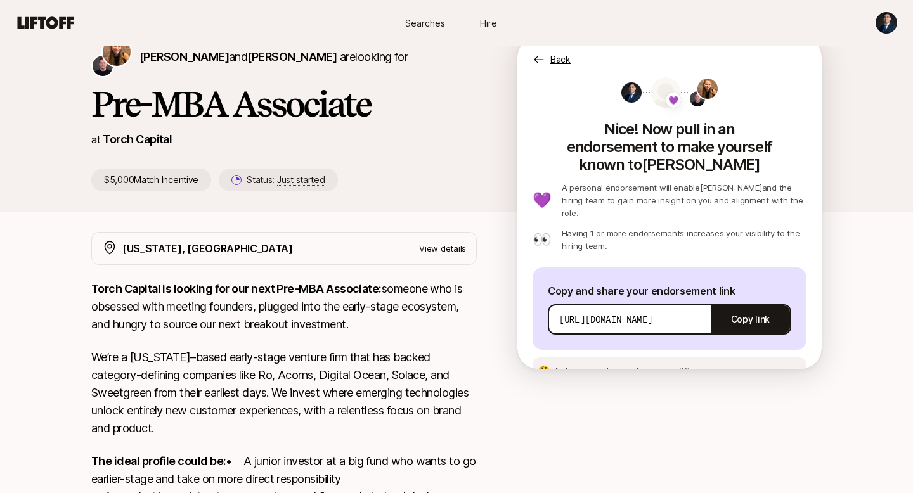
scroll to position [56, 0]
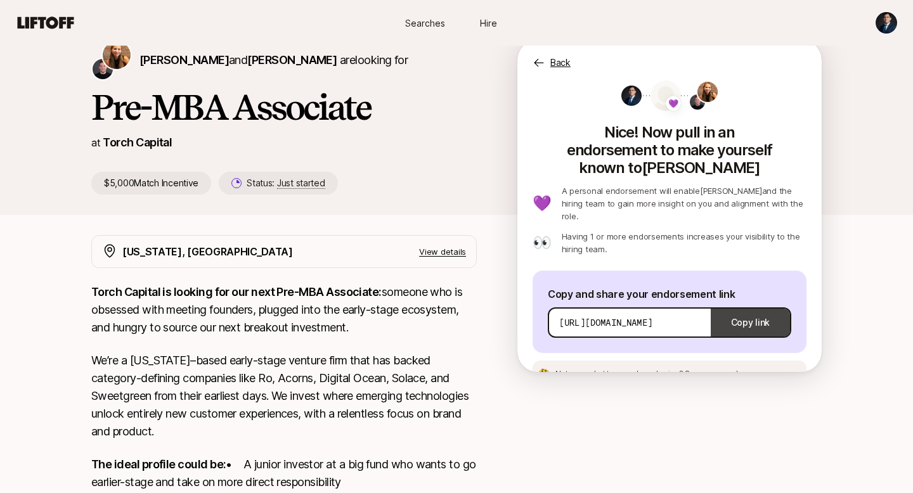
click at [748, 305] on button "Copy link" at bounding box center [750, 323] width 79 height 36
click at [753, 361] on div "🤔 Not sure what to say when sharing? See an example message" at bounding box center [670, 374] width 274 height 27
click at [740, 369] on span "See an example message" at bounding box center [732, 374] width 94 height 10
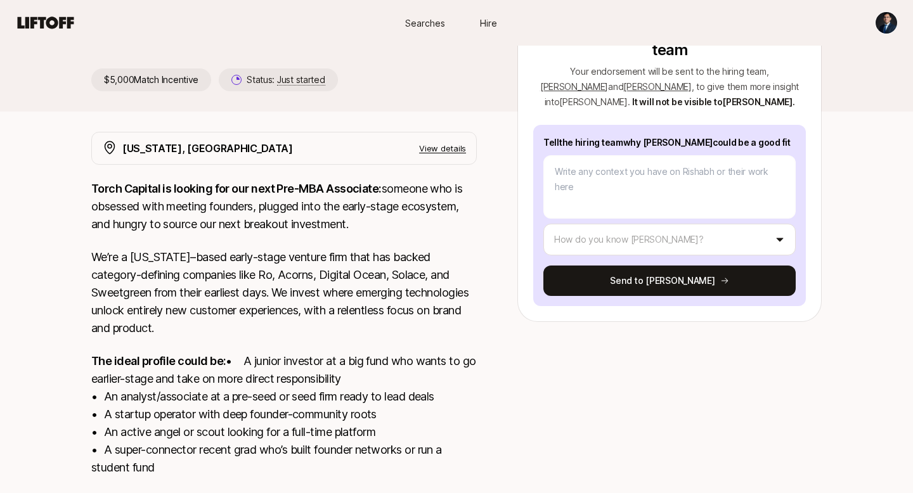
scroll to position [293, 0]
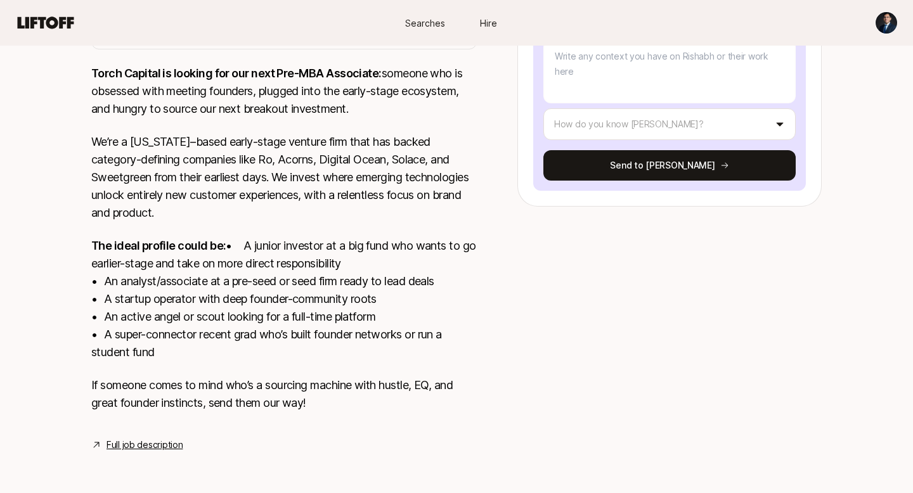
click at [157, 449] on link "Full job description" at bounding box center [145, 444] width 76 height 15
